Goal: Find specific fact: Find specific page/section

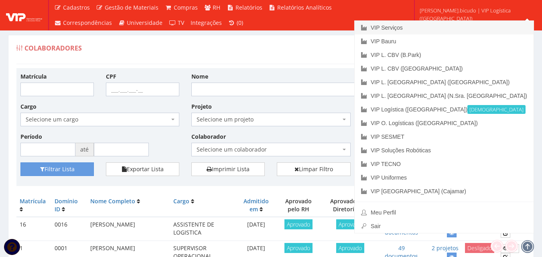
click at [457, 28] on link "VIP Serviços" at bounding box center [443, 28] width 179 height 14
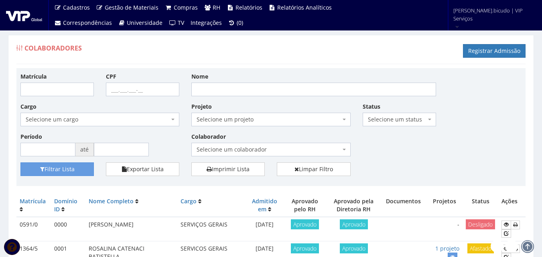
click at [255, 145] on span "Selecione um colaborador" at bounding box center [270, 150] width 159 height 14
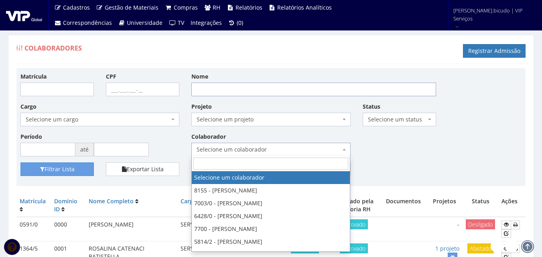
click at [263, 90] on input "Nome" at bounding box center [313, 90] width 245 height 14
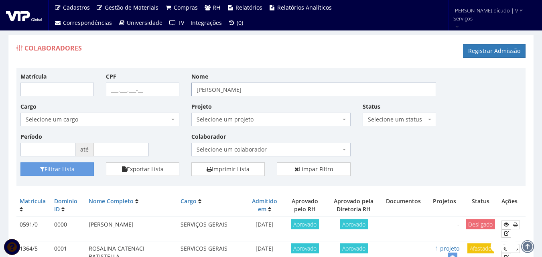
type input "marco da conceição"
click at [20, 162] on button "Filtrar Lista" at bounding box center [56, 169] width 73 height 14
click at [82, 168] on button "Filtrar Lista" at bounding box center [56, 169] width 73 height 14
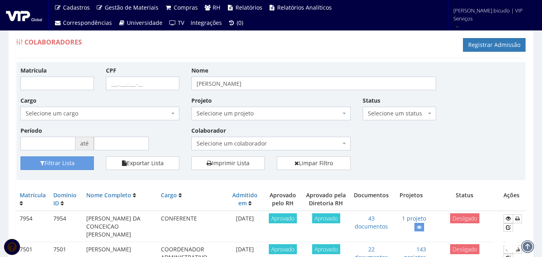
scroll to position [80, 0]
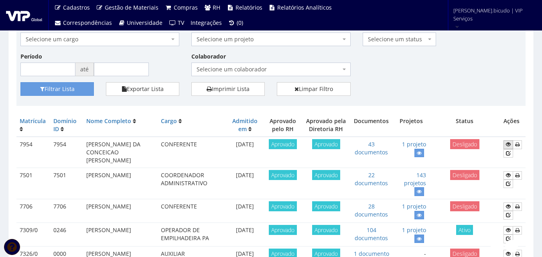
click at [506, 146] on icon at bounding box center [508, 145] width 5 height 6
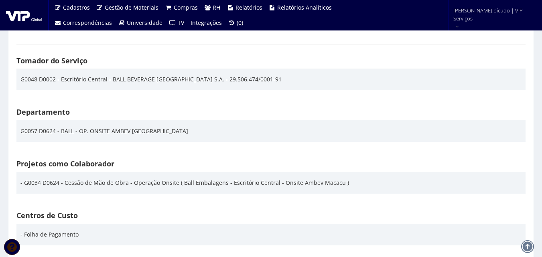
scroll to position [1203, 0]
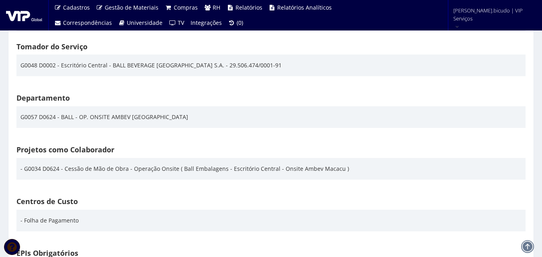
drag, startPoint x: 364, startPoint y: 168, endPoint x: 172, endPoint y: 164, distance: 192.5
click at [172, 164] on div "- G0034 D0624 - Cessão de Mão de Obra - Operação Onsite ( Ball Embalagens - Esc…" at bounding box center [270, 169] width 501 height 14
copy div "e ( Ball Embalagens - Escritório Central - Onsite Ambev Macacu )"
